Goal: Information Seeking & Learning: Learn about a topic

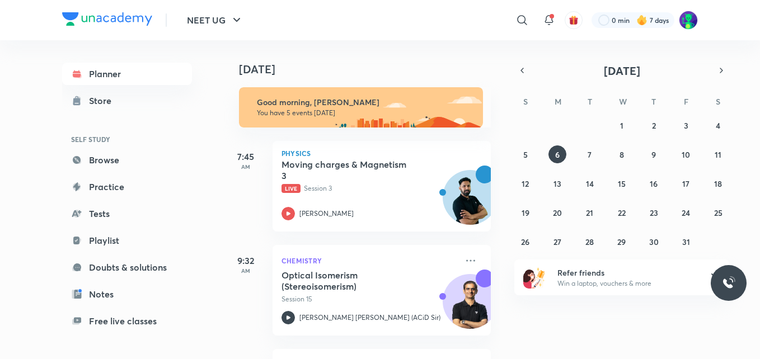
scroll to position [19, 0]
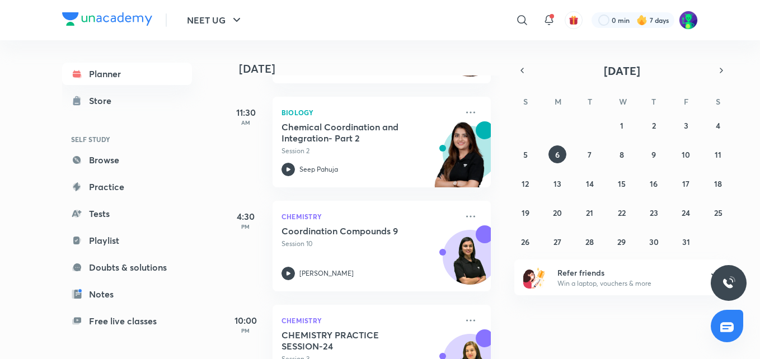
scroll to position [251, 0]
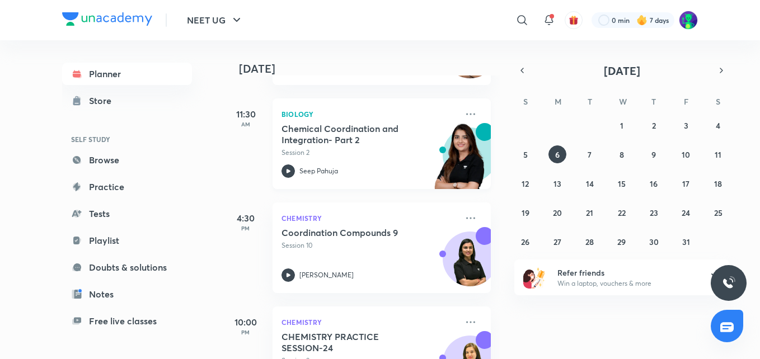
click at [299, 135] on h5 "Chemical Coordination and Integration- Part 2" at bounding box center [350, 134] width 139 height 22
click at [342, 141] on h5 "Chemical Coordination and Integration- Part 2" at bounding box center [350, 134] width 139 height 22
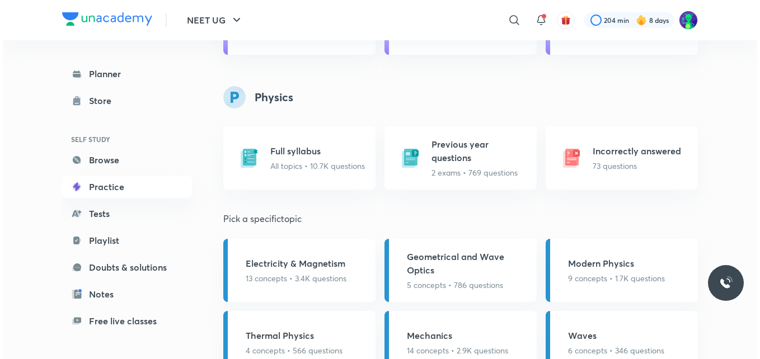
scroll to position [1500, 0]
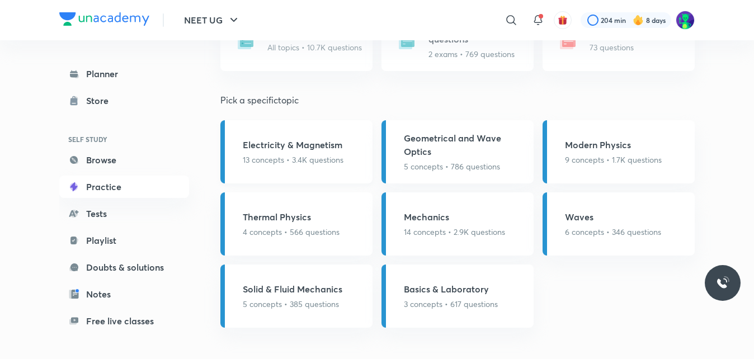
click at [306, 158] on p "13 concepts • 3.4K questions" at bounding box center [293, 160] width 101 height 12
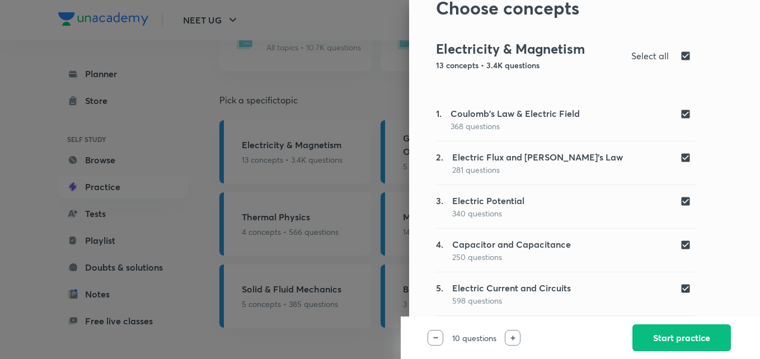
scroll to position [0, 0]
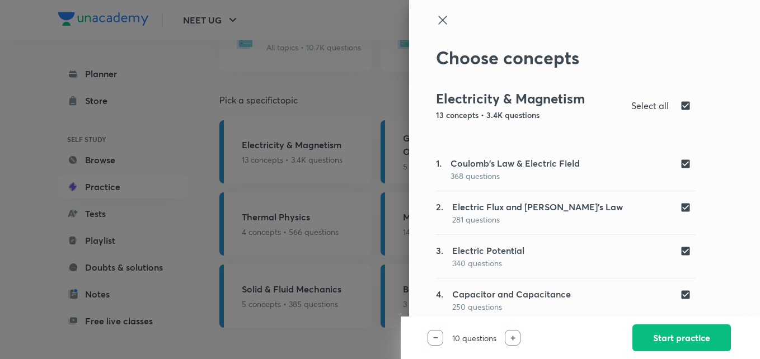
click at [680, 104] on input "checkbox" at bounding box center [688, 105] width 16 height 13
checkbox input "false"
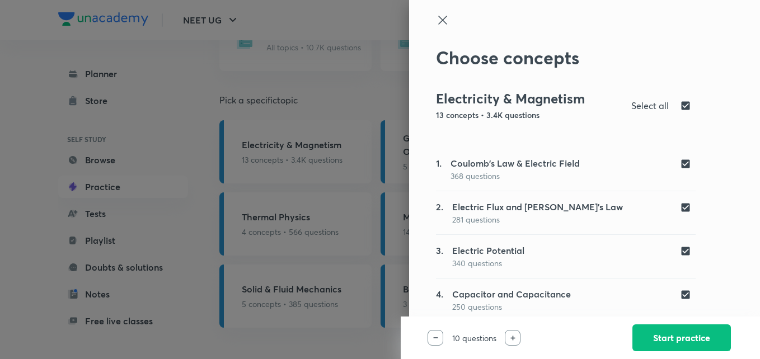
checkbox input "false"
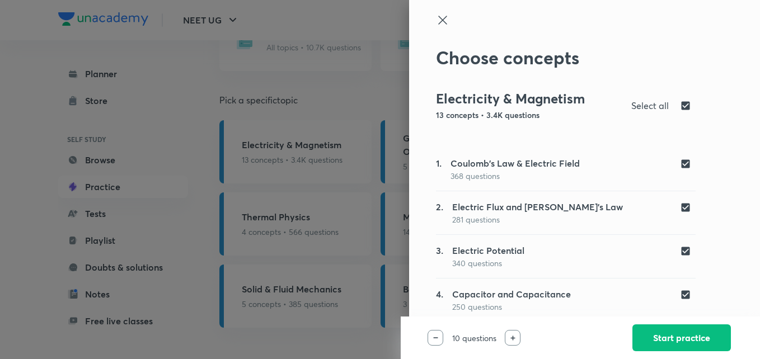
checkbox input "false"
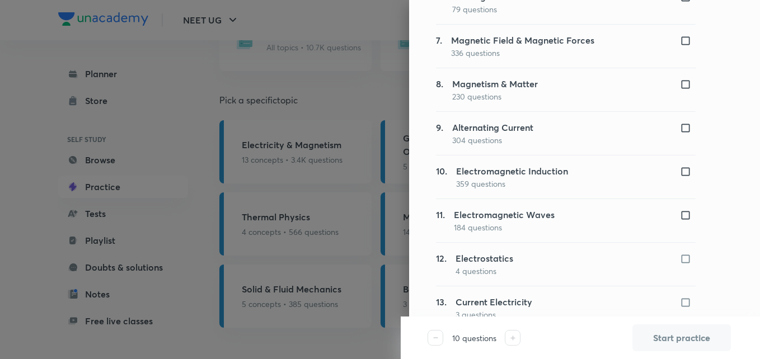
scroll to position [400, 0]
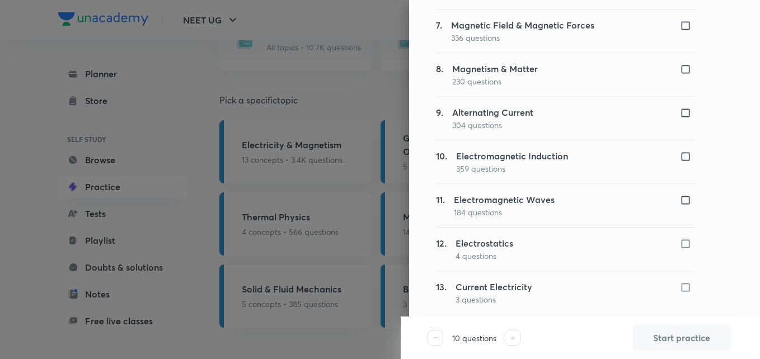
click at [680, 245] on div at bounding box center [688, 243] width 16 height 13
click at [680, 244] on div at bounding box center [688, 243] width 16 height 13
click at [680, 243] on div at bounding box center [688, 243] width 16 height 13
click at [680, 198] on input "checkbox" at bounding box center [688, 200] width 16 height 11
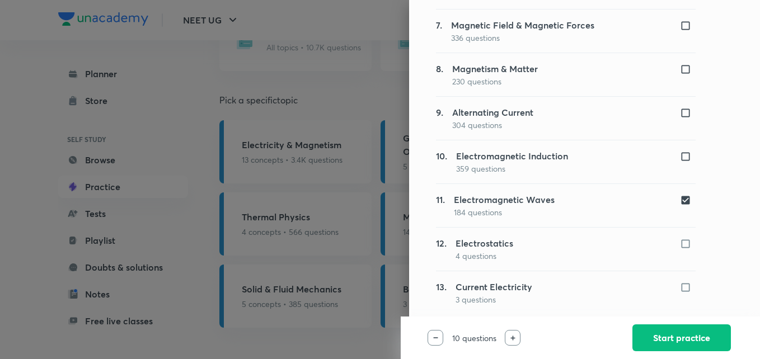
click at [680, 198] on input "checkbox" at bounding box center [688, 200] width 16 height 11
checkbox input "false"
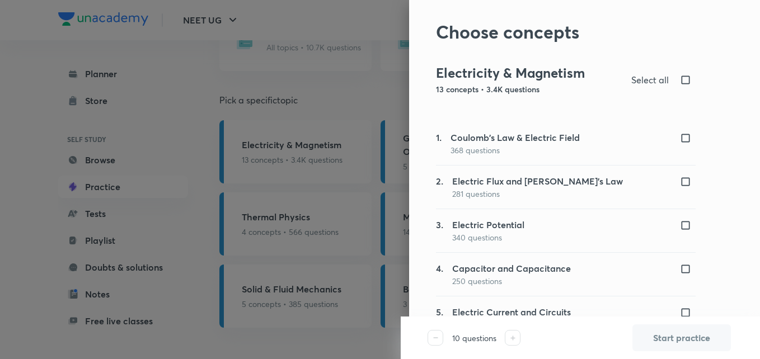
scroll to position [28, 0]
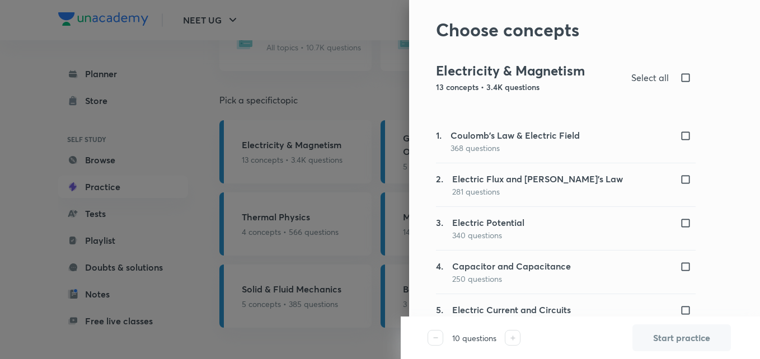
click at [680, 309] on input "checkbox" at bounding box center [688, 310] width 16 height 11
checkbox input "true"
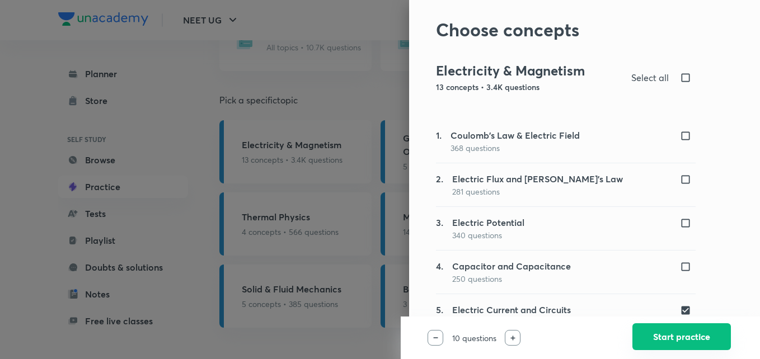
click at [664, 334] on button "Start practice" at bounding box center [681, 336] width 98 height 27
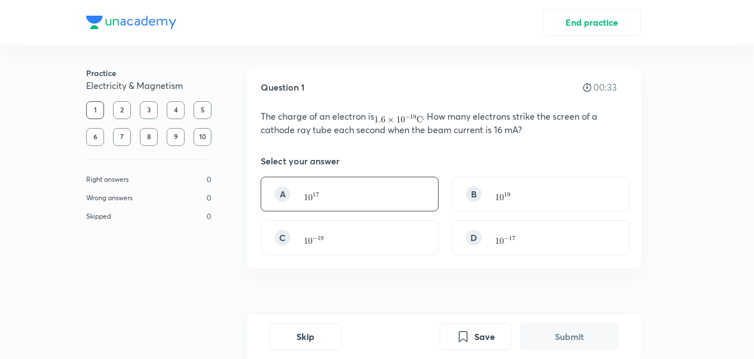
click at [389, 196] on div "A" at bounding box center [350, 194] width 178 height 35
click at [567, 334] on button "Submit" at bounding box center [569, 335] width 98 height 27
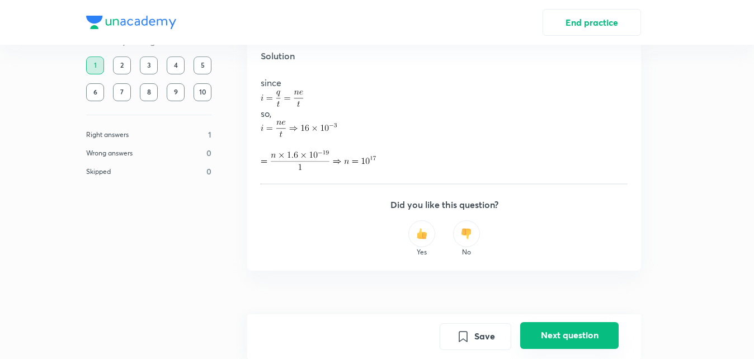
scroll to position [356, 0]
click at [567, 334] on button "Next question" at bounding box center [569, 335] width 98 height 27
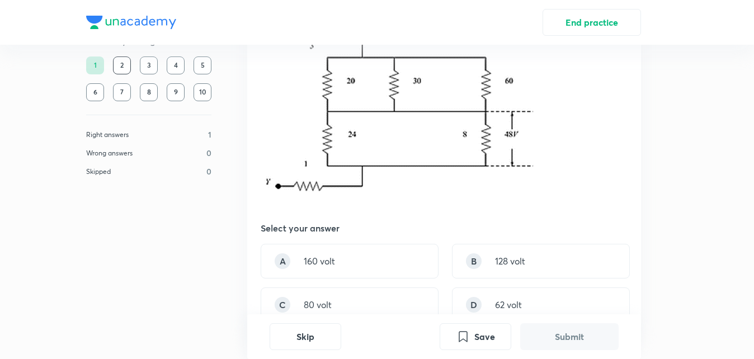
scroll to position [134, 0]
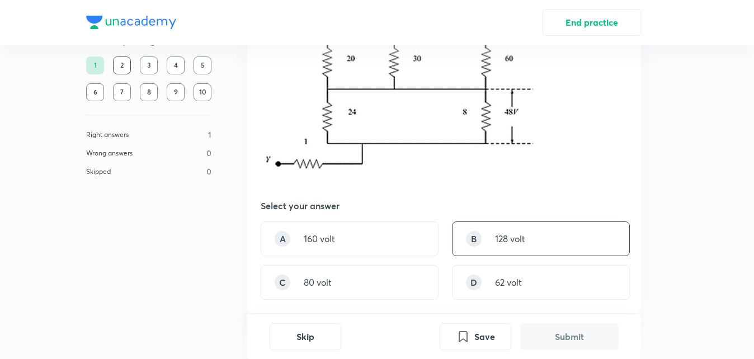
click at [503, 240] on p "128 volt" at bounding box center [510, 238] width 30 height 13
click at [537, 335] on button "Submit" at bounding box center [569, 335] width 98 height 27
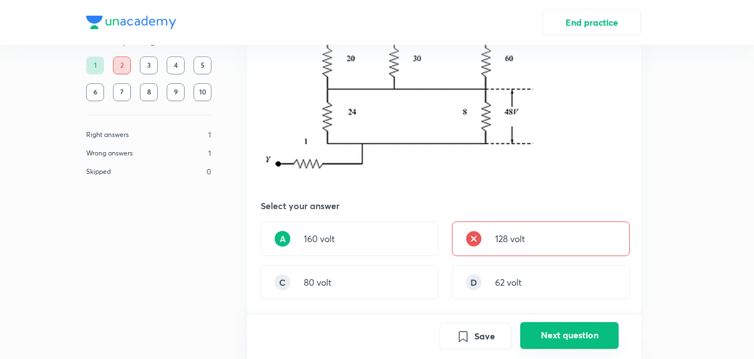
scroll to position [470, 0]
